Goal: Task Accomplishment & Management: Use online tool/utility

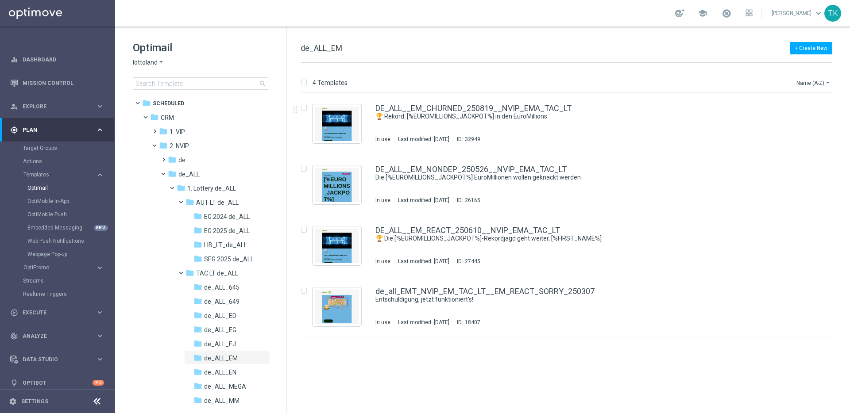
scroll to position [144, 0]
